Goal: Browse casually: Explore the website without a specific task or goal

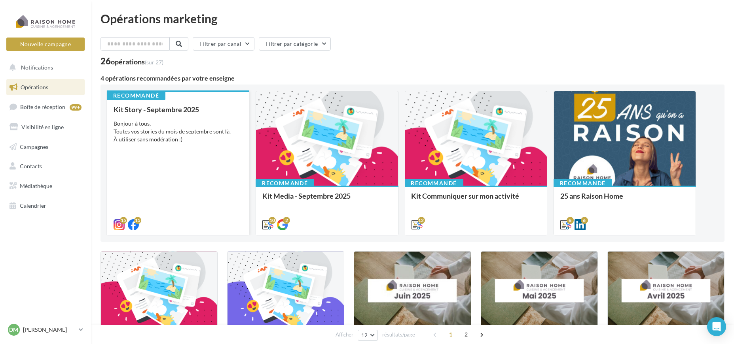
click at [192, 131] on div "Bonjour à tous, Toutes vos stories du mois de septembre sont là. À utiliser san…" at bounding box center [177, 132] width 129 height 24
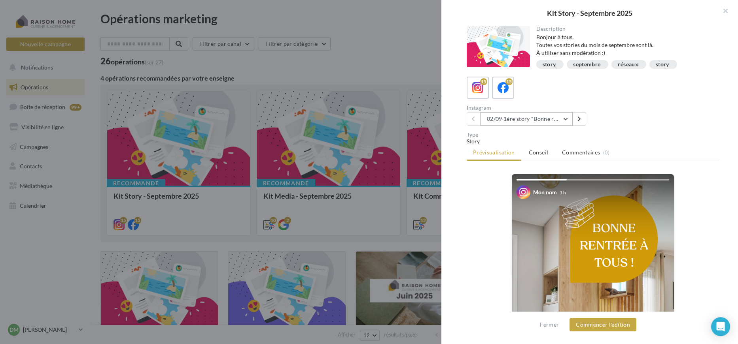
click at [562, 117] on button "02/09 1ère story "Bonne rentrée"" at bounding box center [526, 118] width 93 height 13
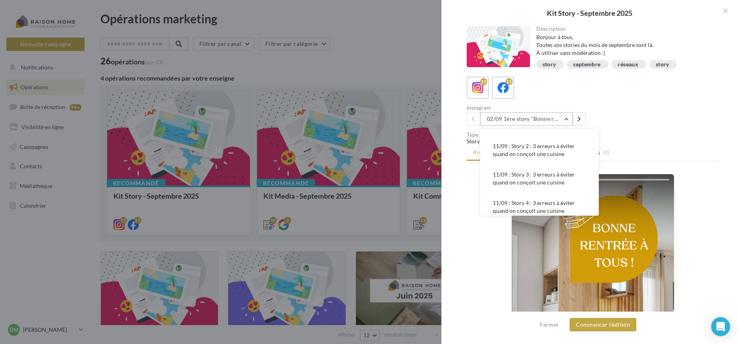
scroll to position [132, 0]
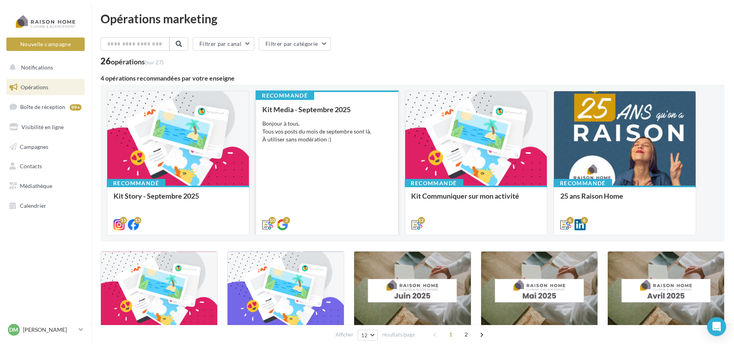
click at [280, 136] on div "Bonjour à tous, Tous vos posts du mois de septembre sont là. À utiliser sans mo…" at bounding box center [326, 132] width 129 height 24
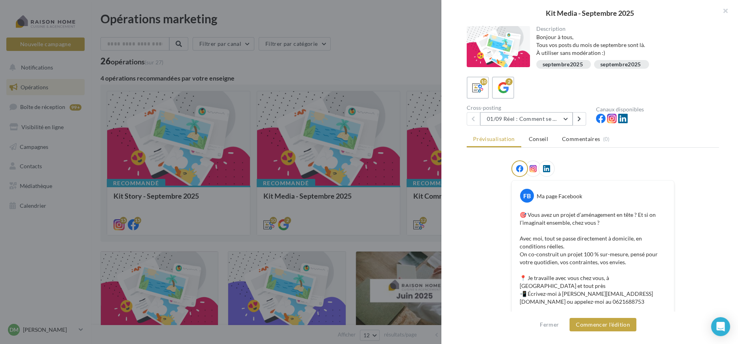
click at [568, 116] on button "01/09 Réel : Comment se passe un projet Raison Home ?" at bounding box center [526, 118] width 93 height 13
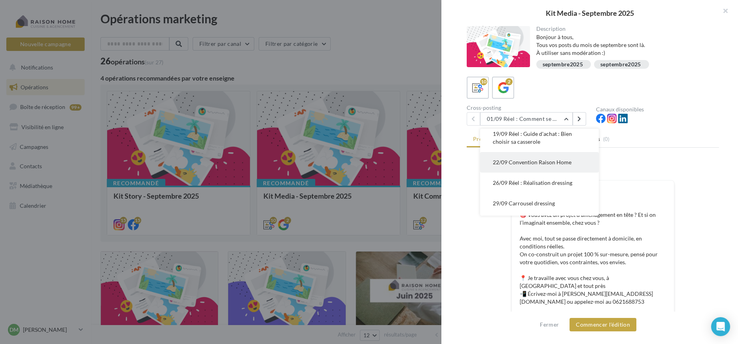
click at [519, 161] on span "22/09 Convention Raison Home" at bounding box center [532, 162] width 79 height 7
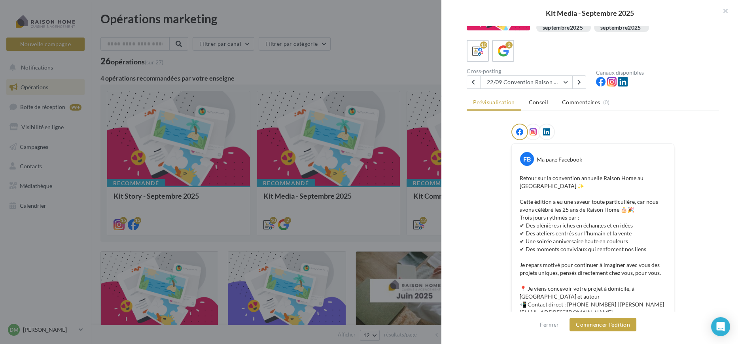
scroll to position [0, 0]
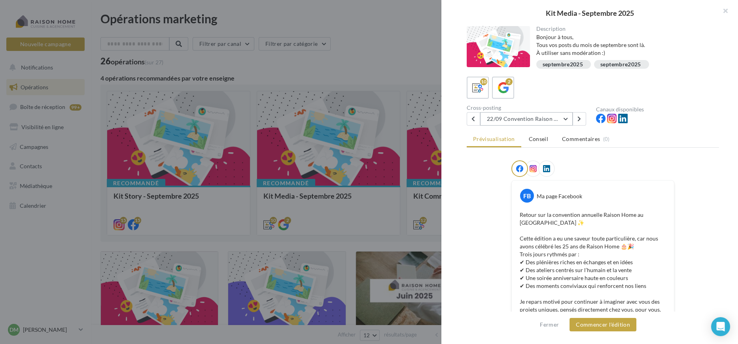
click at [558, 119] on button "22/09 Convention Raison Home" at bounding box center [526, 118] width 93 height 13
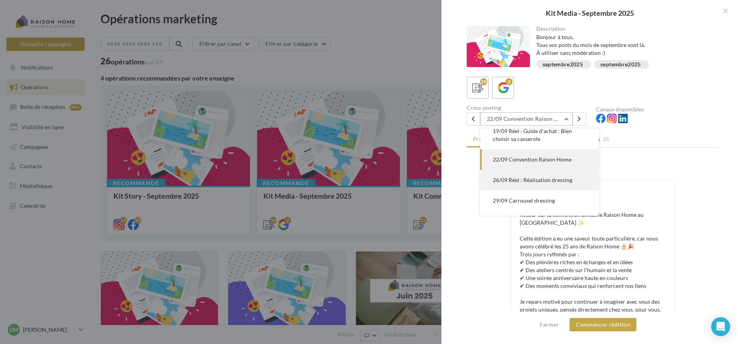
scroll to position [147, 0]
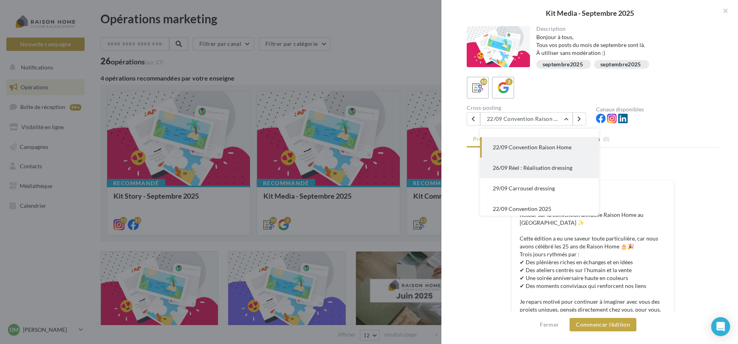
click at [543, 165] on span "26/09 Réel : Réalisation dressing" at bounding box center [532, 168] width 79 height 7
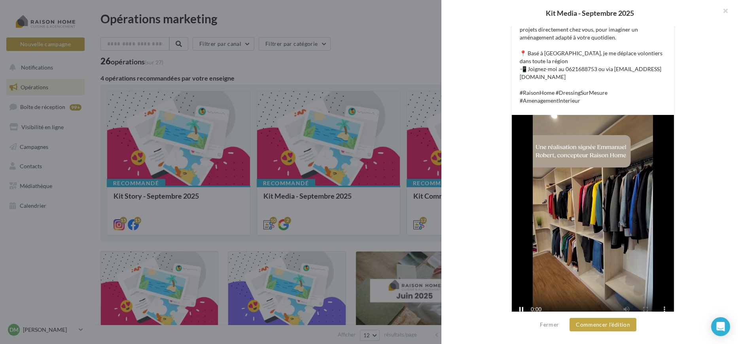
scroll to position [259, 0]
